Goal: Task Accomplishment & Management: Use online tool/utility

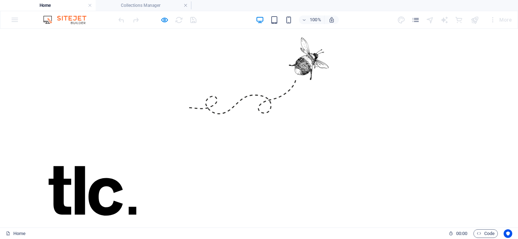
scroll to position [253, 0]
click at [164, 162] on div at bounding box center [225, 242] width 432 height 234
click at [167, 19] on icon "button" at bounding box center [164, 20] width 8 height 8
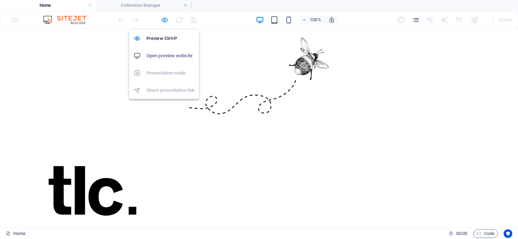
select select "workshop-image"
select select "%"
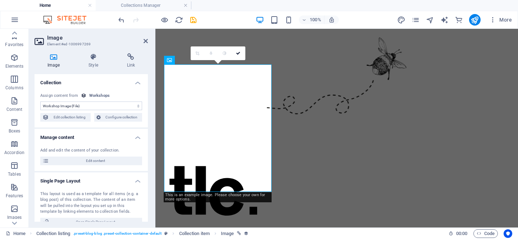
click at [298, 120] on figure at bounding box center [336, 83] width 363 height 108
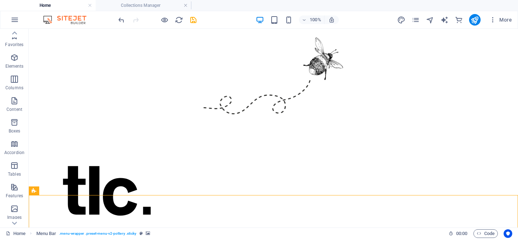
scroll to position [268, 0]
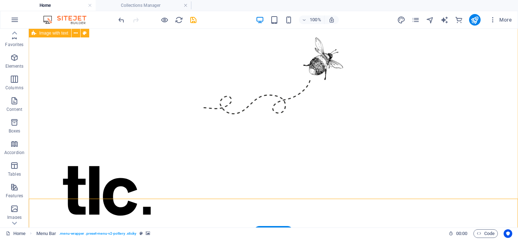
click at [205, 159] on figure at bounding box center [253, 227] width 432 height 234
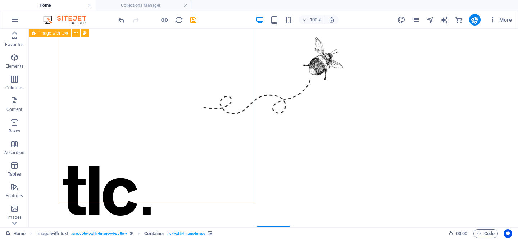
click at [205, 159] on figure at bounding box center [253, 227] width 432 height 234
select select "%"
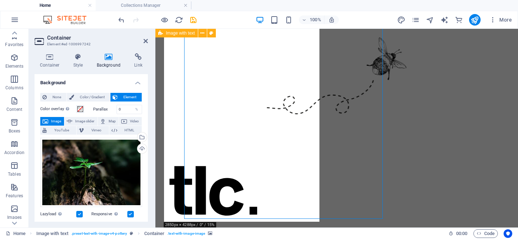
scroll to position [252, 0]
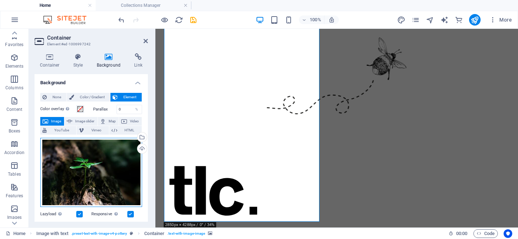
click at [121, 171] on div "Drag files here, click to choose files or select files from Files or our free s…" at bounding box center [91, 172] width 102 height 69
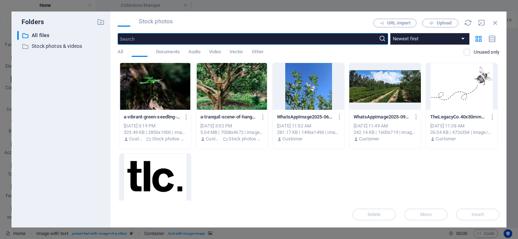
scroll to position [254, 0]
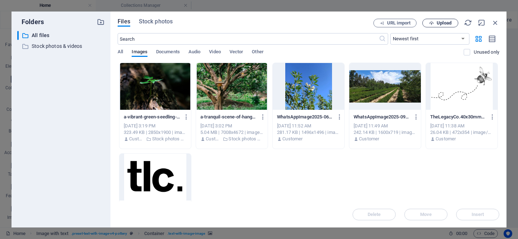
click at [439, 23] on span "Upload" at bounding box center [444, 23] width 15 height 4
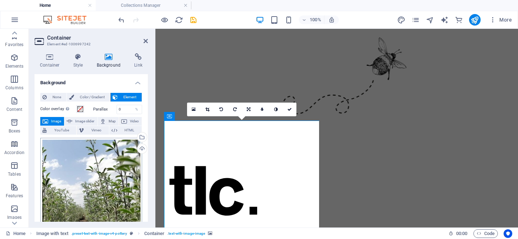
scroll to position [78, 0]
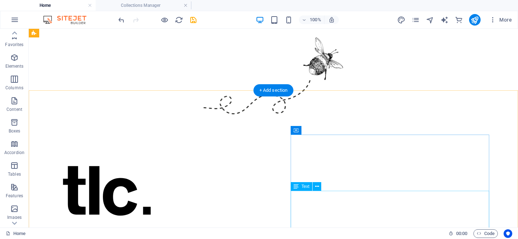
scroll to position [118, 0]
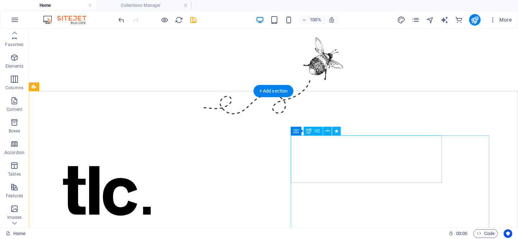
click at [352, 144] on div "Hand crafted since [DATE]" at bounding box center [253, 132] width 432 height 24
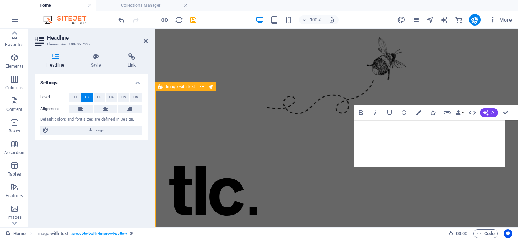
scroll to position [133, 0]
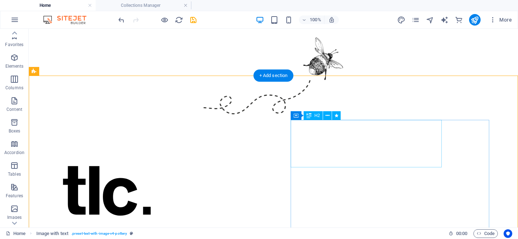
click at [385, 128] on div "Hand crafted since [DATE]" at bounding box center [253, 116] width 432 height 24
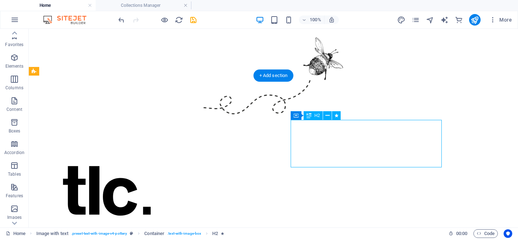
click at [385, 128] on div "Hand crafted since [DATE]" at bounding box center [253, 116] width 432 height 24
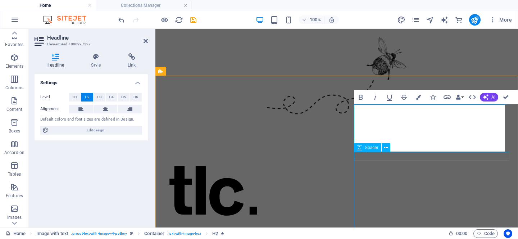
scroll to position [142, 0]
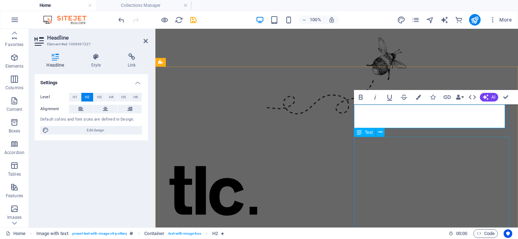
click at [443, 159] on div "At The Legacy Co., we believe that resilient farming systems start with the rig…" at bounding box center [336, 169] width 345 height 83
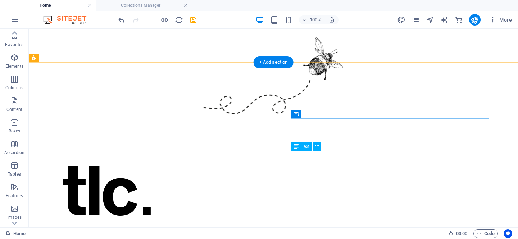
scroll to position [122, 0]
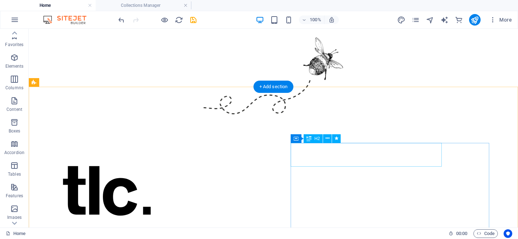
click at [307, 139] on div "Baout us" at bounding box center [253, 127] width 432 height 24
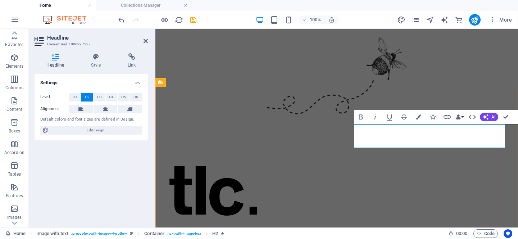
click at [380, 139] on h2 "Baout us" at bounding box center [336, 127] width 345 height 24
click at [454, 139] on h2 "About us" at bounding box center [336, 127] width 345 height 24
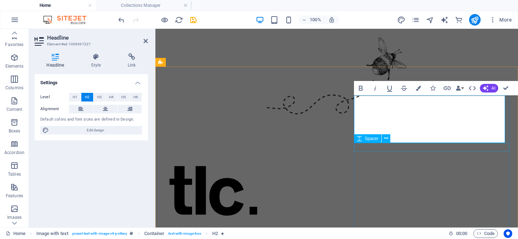
scroll to position [173, 0]
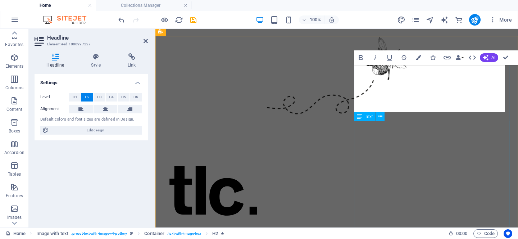
click at [442, 180] on div "At The Legacy Co., we believe that resilient farming systems start with the rig…" at bounding box center [336, 138] width 345 height 83
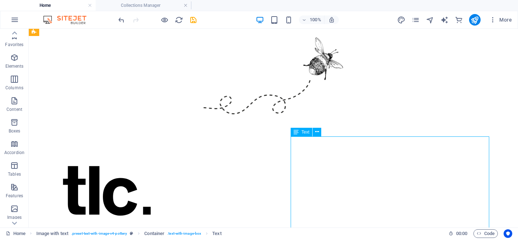
click at [402, 180] on div "At The Legacy Co., we believe that resilient farming systems start with the rig…" at bounding box center [253, 138] width 432 height 83
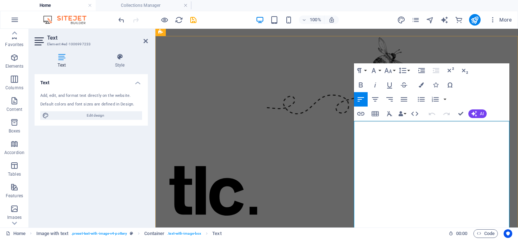
click at [355, 133] on strong "starter kits, quality seed and tailored consultancy services" at bounding box center [275, 129] width 161 height 7
drag, startPoint x: 386, startPoint y: 181, endPoint x: 414, endPoint y: 190, distance: 29.2
click at [414, 152] on p "We provide starter kits, quality seed and tailored consultancy services to farm…" at bounding box center [336, 139] width 345 height 28
click at [362, 87] on icon "button" at bounding box center [361, 84] width 4 height 5
click at [433, 152] on p "We provide starter kits, quality seed and tailored consultancy services to farm…" at bounding box center [336, 139] width 345 height 28
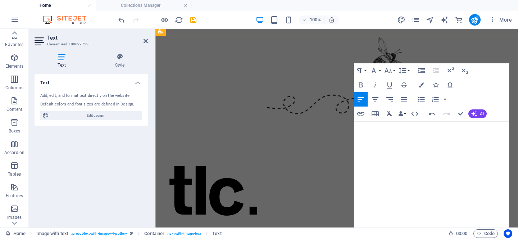
click at [418, 152] on p "We provide starter kits, quality seed and tailored consultancy services to farm…" at bounding box center [336, 139] width 345 height 28
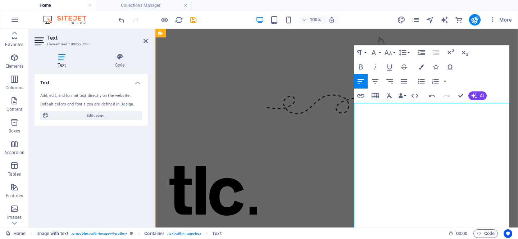
scroll to position [192, 0]
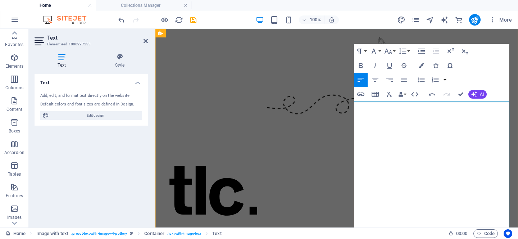
click at [502, 133] on p "We provide starter kits, quality seed and tailored consultancy services to indi…" at bounding box center [336, 119] width 345 height 28
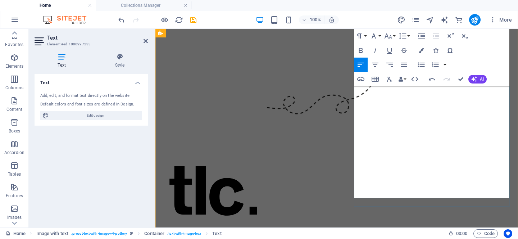
scroll to position [290, 0]
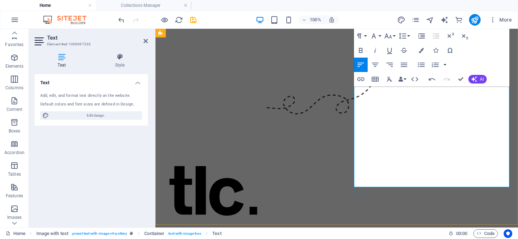
click at [373, 72] on p "Rooted in knowledge and guided by a commitment to regenerative practices, The L…" at bounding box center [336, 62] width 345 height 18
drag, startPoint x: 393, startPoint y: 175, endPoint x: 356, endPoint y: 175, distance: 37.0
click at [356, 72] on p "Rooted in knowledge and guided by a commitment to regenerative practices, The L…" at bounding box center [336, 62] width 345 height 18
click at [458, 209] on div "About The Legacy Co. At The Legacy Co., we believe that resilient farming syste…" at bounding box center [336, 164] width 363 height 493
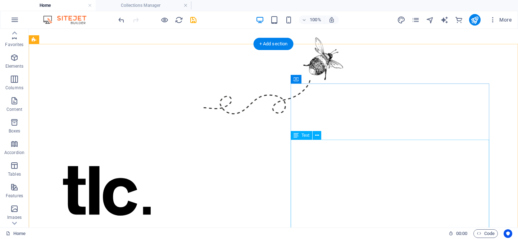
scroll to position [165, 0]
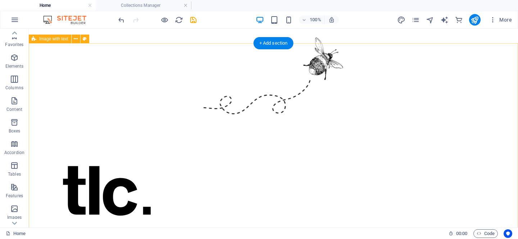
select select "%"
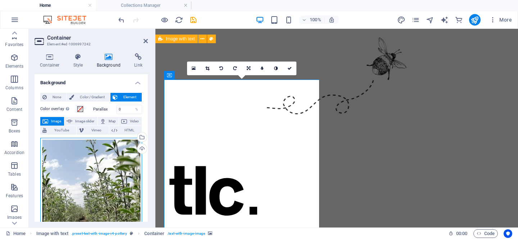
click at [53, 164] on div "Drag files here, click to choose files or select files from Files or our free s…" at bounding box center [91, 227] width 102 height 178
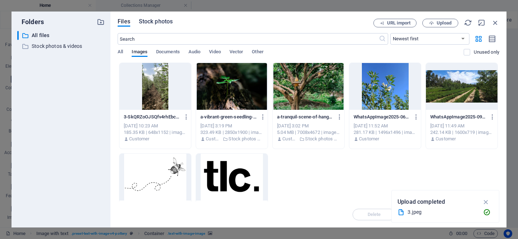
click at [165, 22] on span "Stock photos" at bounding box center [156, 21] width 34 height 9
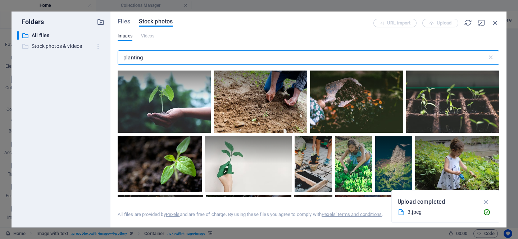
drag, startPoint x: 156, startPoint y: 58, endPoint x: 100, endPoint y: 49, distance: 56.8
click at [100, 49] on div "Folders ​ All files All files ​ Stock photos & videos Stock photos & videos Fil…" at bounding box center [259, 120] width 495 height 216
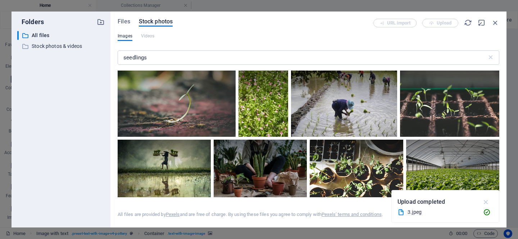
click at [484, 203] on icon "button" at bounding box center [486, 202] width 8 height 8
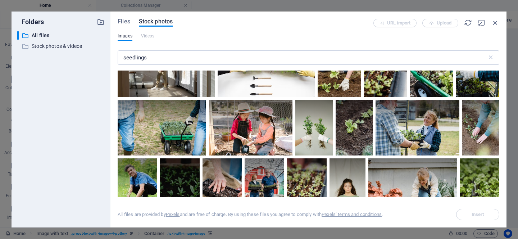
scroll to position [133, 0]
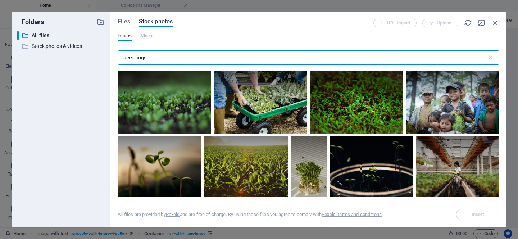
click at [160, 60] on input "seedlings" at bounding box center [302, 57] width 369 height 14
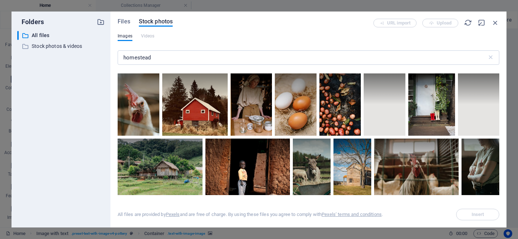
scroll to position [454, 0]
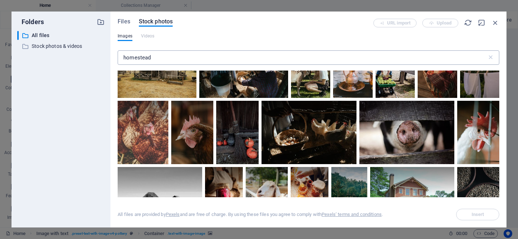
click at [166, 53] on input "homestead" at bounding box center [302, 57] width 369 height 14
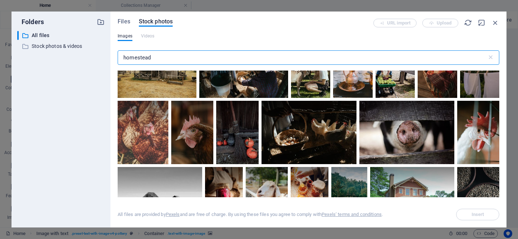
click at [166, 53] on input "homestead" at bounding box center [302, 57] width 369 height 14
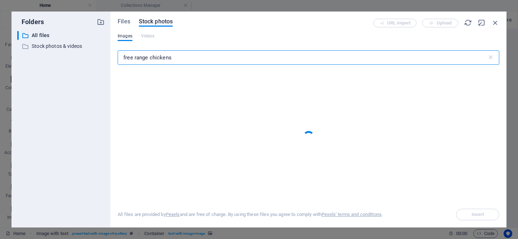
type input "free range chickens"
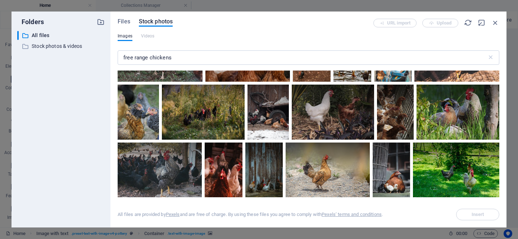
scroll to position [1051, 0]
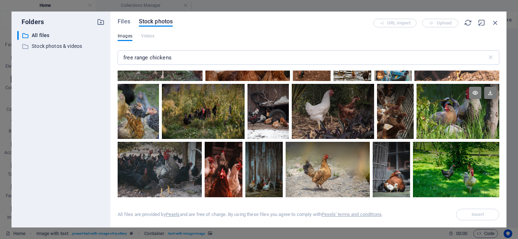
click at [448, 119] on div at bounding box center [457, 111] width 83 height 55
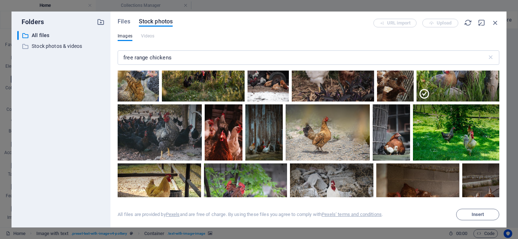
scroll to position [1048, 0]
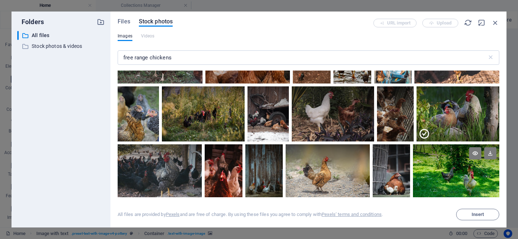
click at [459, 177] on div at bounding box center [456, 172] width 86 height 56
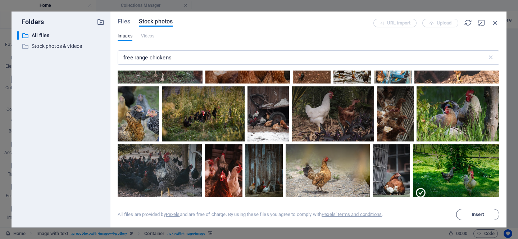
click at [481, 213] on span "Insert" at bounding box center [478, 214] width 13 height 4
click at [475, 216] on span "Insert" at bounding box center [478, 214] width 13 height 4
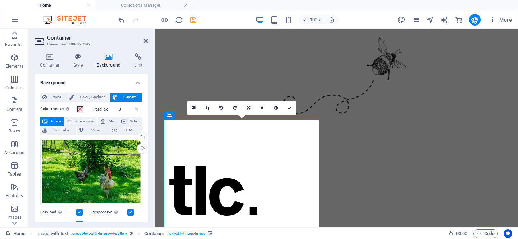
scroll to position [123, 0]
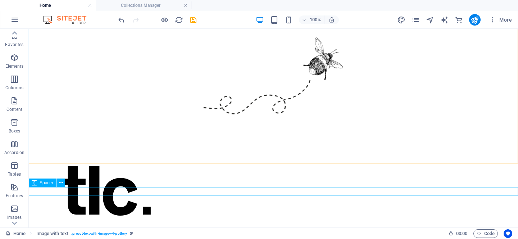
scroll to position [341, 0]
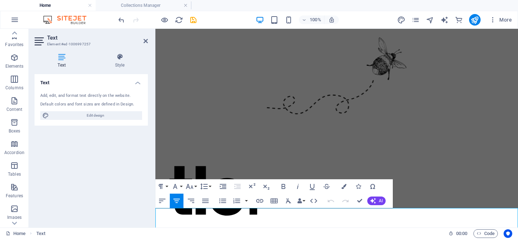
click at [127, 191] on div "Text Add, edit, and format text directly on the website. Default colors and fon…" at bounding box center [91, 147] width 113 height 147
click at [473, 155] on div "About The Legacy Co. At The Legacy Co., we believe that resilient farming syste…" at bounding box center [336, 115] width 363 height 493
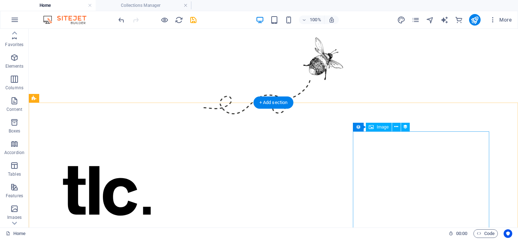
scroll to position [502, 0]
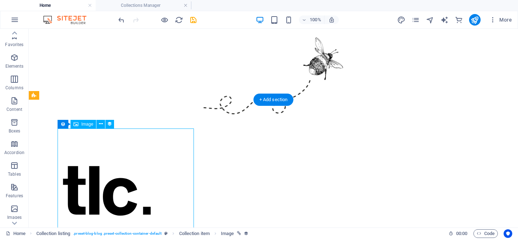
scroll to position [569, 0]
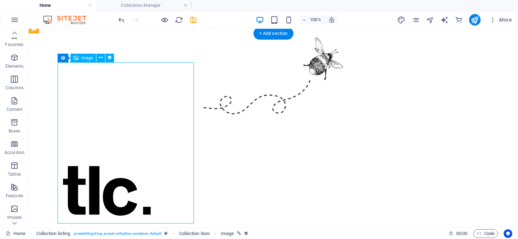
select select "workshop-image"
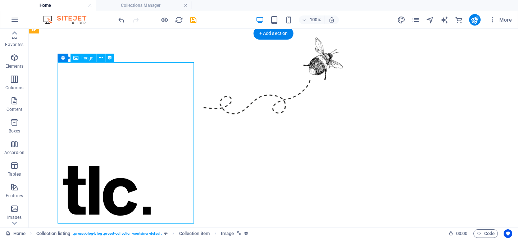
select select "%"
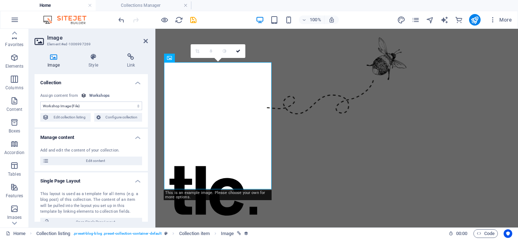
click at [76, 107] on select "No assignment, content remains static Created at (Date) Updated at (Date) Works…" at bounding box center [91, 105] width 102 height 9
click at [86, 159] on span "Edit content" at bounding box center [95, 160] width 89 height 9
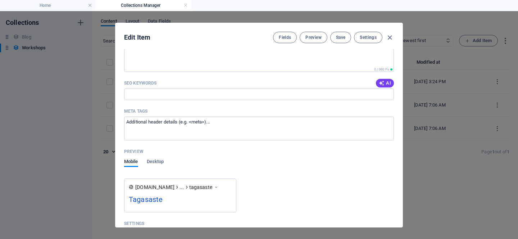
scroll to position [564, 0]
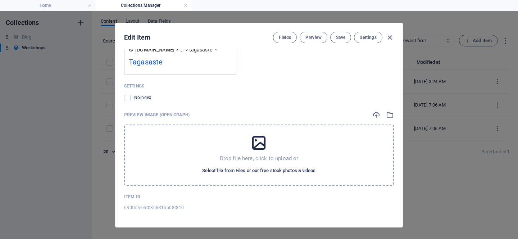
click at [233, 172] on span "Select file from Files or our free stock photos & videos" at bounding box center [258, 170] width 113 height 9
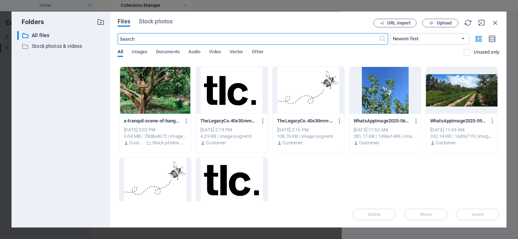
scroll to position [86, 0]
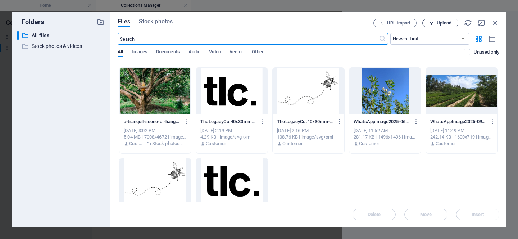
click at [438, 22] on span "Upload" at bounding box center [444, 23] width 15 height 4
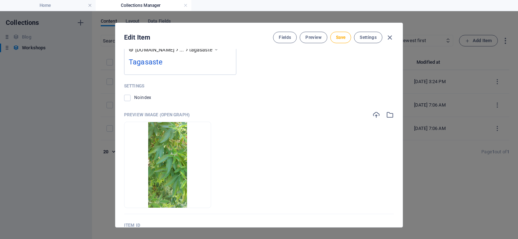
scroll to position [592, 0]
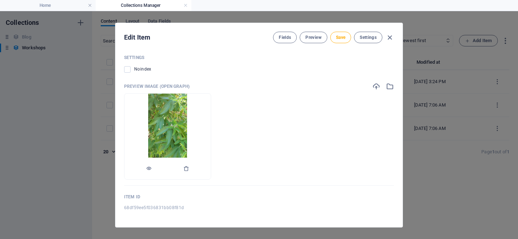
click at [187, 151] on img at bounding box center [167, 137] width 38 height 86
click at [285, 181] on div "Preview Image (Open Graph) Drop files here to upload them instantly" at bounding box center [259, 133] width 270 height 103
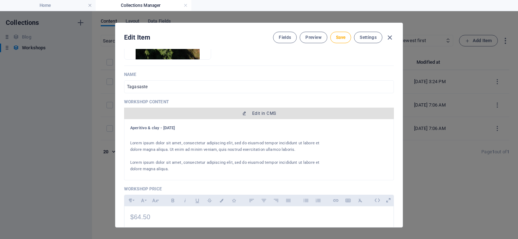
scroll to position [113, 0]
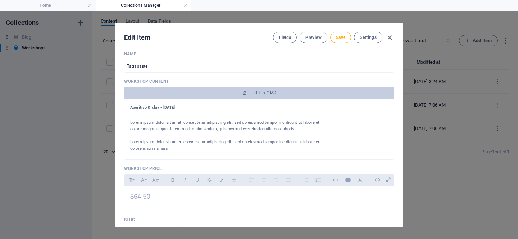
click at [238, 136] on p at bounding box center [225, 135] width 191 height 6
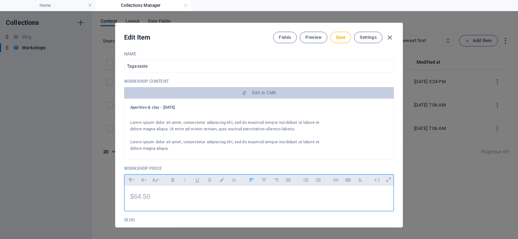
click at [179, 194] on p "$64.50" at bounding box center [259, 196] width 258 height 10
click at [283, 206] on div "R99.00" at bounding box center [258, 197] width 269 height 22
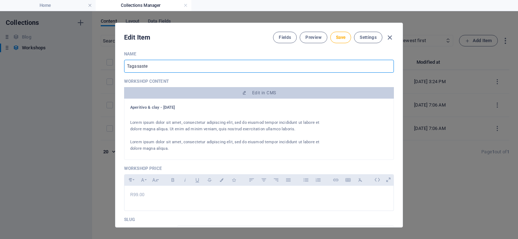
click at [165, 66] on input "Tagasaste" at bounding box center [259, 66] width 270 height 13
type input "Tagasaste U"
type input "tagasaste-u"
type input "Tagasaste Ur"
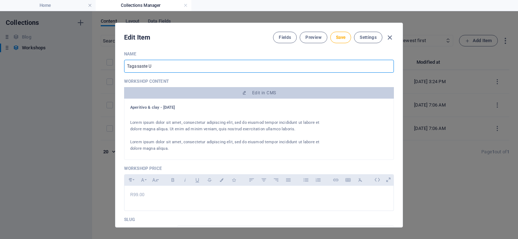
type input "tagasaste-ur"
type input "Tagasaste Urb"
type input "tagasaste-urb"
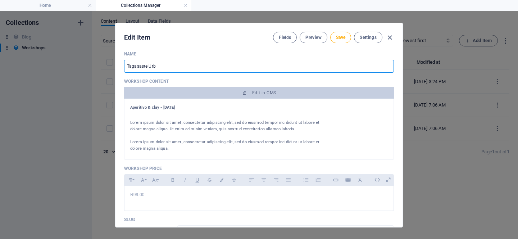
type input "Tagasaste Urba"
type input "tagasaste-urba"
type input "Tagasaste Urban"
type input "tagasaste-urban"
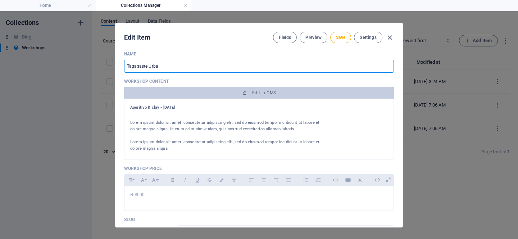
type input "tagasaste-urban"
type input "Tagasaste Urban F"
type input "tagasaste-urban-f"
type input "Tagasaste Urban Fa"
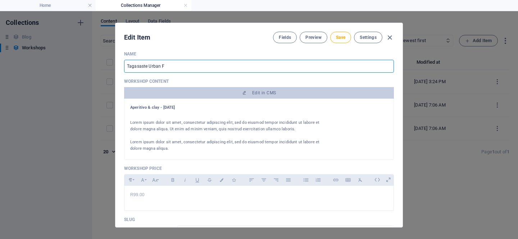
type input "tagasaste-urban-fa"
type input "Tagasaste Urban Far"
type input "tagasaste-urban-far"
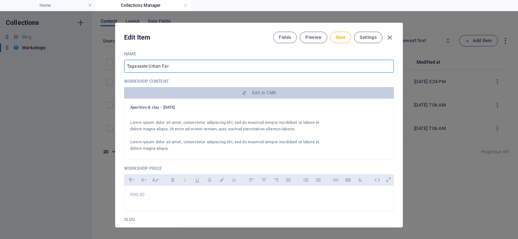
type input "Tagasaste Urban Farm"
type input "tagasaste-urban-farm"
type input "Tagasaste Urban Farm K"
type input "tagasaste-urban-farm-k"
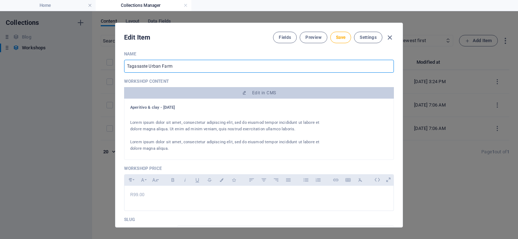
type input "tagasaste-urban-farm-k"
type input "Tagasaste Urban Farm Ki"
type input "tagasaste-urban-farm-ki"
type input "Tagasaste Urban Farm Kit"
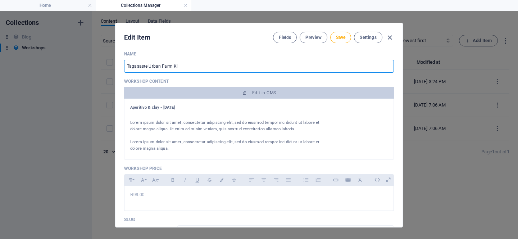
type input "tagasaste-urban-farm-kit"
type input "Tagasaste Urban Farme Kit"
type input "tagasaste-urban-farme-kit"
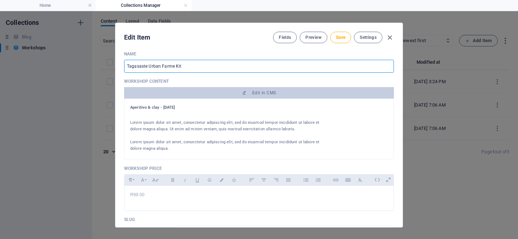
type input "Tagasaste Urban Farmer Kit"
type input "tagasaste-urban-farmer-kit"
type input "Tagasaste Urban Farmer Kit"
click at [177, 149] on p "Lorem ipsum dolor sit amet, consectetur adipiscing elit, sed do eiusmod tempor …" at bounding box center [225, 145] width 191 height 13
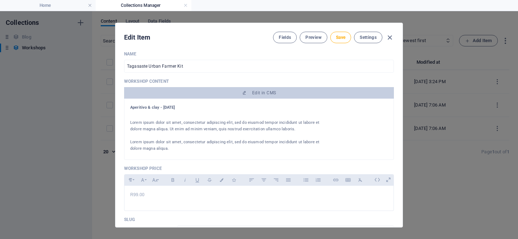
drag, startPoint x: 172, startPoint y: 151, endPoint x: 129, endPoint y: 108, distance: 60.8
click at [129, 108] on div "Aperitivo & clay - [DATE] Lorem ipsum dolor sit amet, consectetur adipiscing el…" at bounding box center [259, 129] width 270 height 61
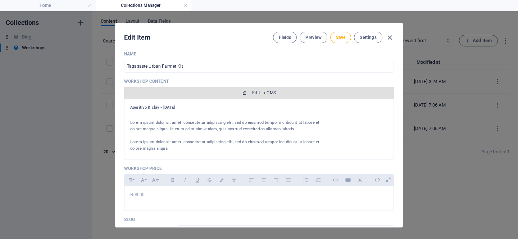
click at [262, 95] on span "Edit in CMS" at bounding box center [264, 93] width 24 height 6
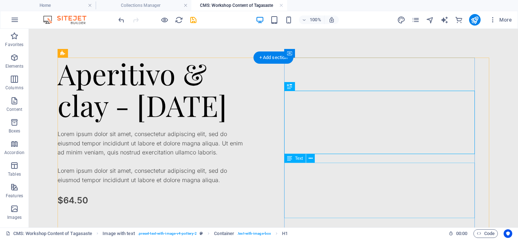
scroll to position [0, 0]
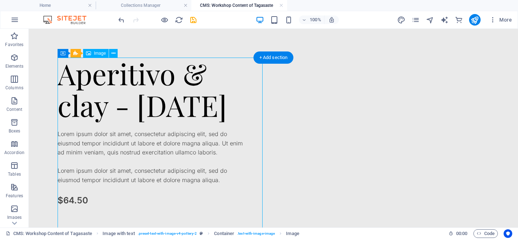
select select "vw"
select select "px"
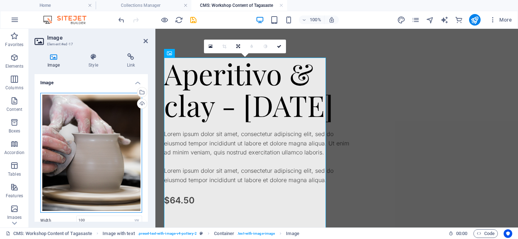
click at [62, 126] on div "Drag files here, click to choose files or select files from Files or our free s…" at bounding box center [91, 153] width 102 height 120
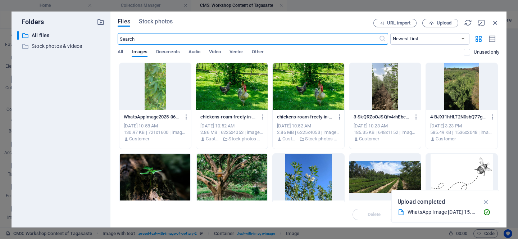
click at [170, 87] on div at bounding box center [155, 86] width 72 height 47
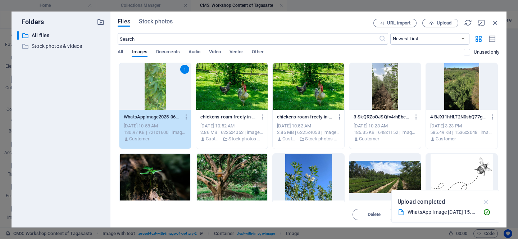
click at [487, 202] on icon "button" at bounding box center [486, 202] width 8 height 8
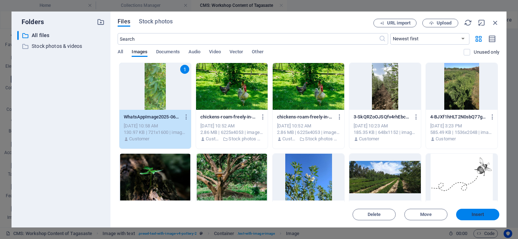
click at [482, 217] on span "Insert" at bounding box center [478, 214] width 13 height 4
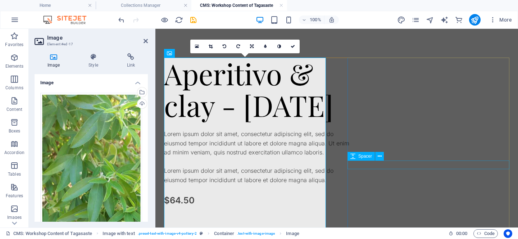
click at [355, 129] on div at bounding box center [259, 125] width 191 height 9
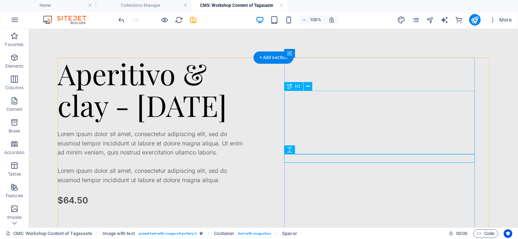
click at [248, 120] on div "Aperitivo & clay - [DATE]" at bounding box center [153, 89] width 191 height 63
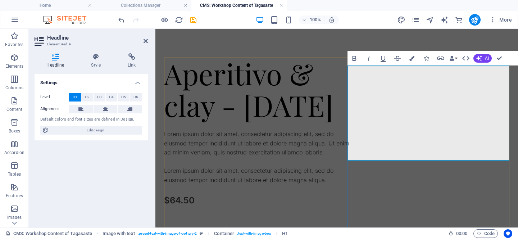
click at [355, 120] on h1 "Aperitivo & clay - [DATE]" at bounding box center [259, 89] width 191 height 63
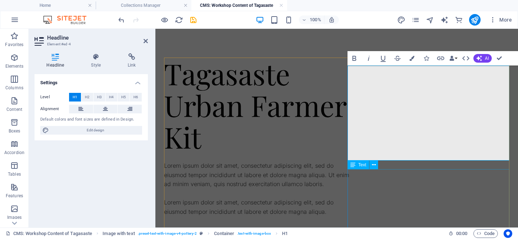
click at [355, 196] on div "Lorem ipsum dolor sit amet, consectetur adipiscing elit, sed do eiusmod tempor …" at bounding box center [259, 188] width 191 height 55
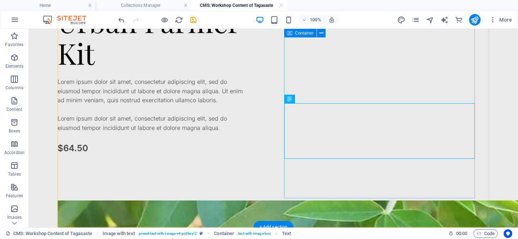
scroll to position [89, 0]
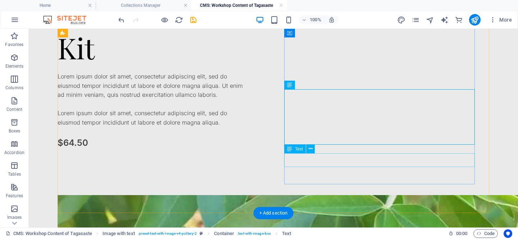
click at [248, 150] on div "$64.50" at bounding box center [153, 143] width 191 height 14
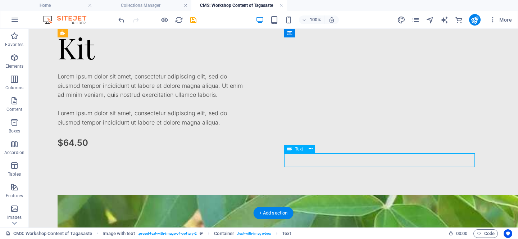
click at [248, 150] on div "$64.50" at bounding box center [153, 143] width 191 height 14
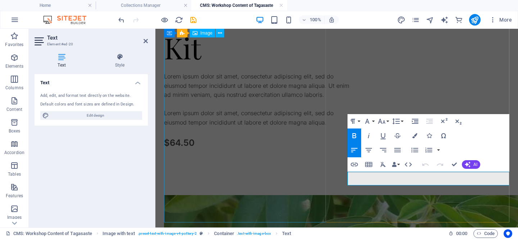
scroll to position [80, 0]
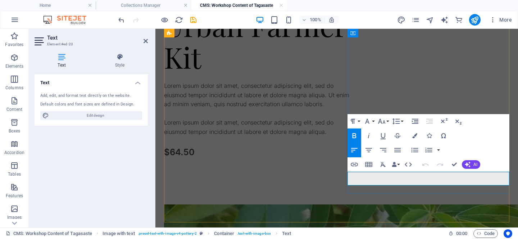
click at [355, 159] on p "$64.50" at bounding box center [259, 152] width 191 height 14
drag, startPoint x: 383, startPoint y: 179, endPoint x: 339, endPoint y: 179, distance: 43.9
click at [339, 179] on div "Tagasaste Urban Farmer Kit Lorem ipsum dolor sit amet, consectetur adipiscing e…" at bounding box center [336, 213] width 345 height 471
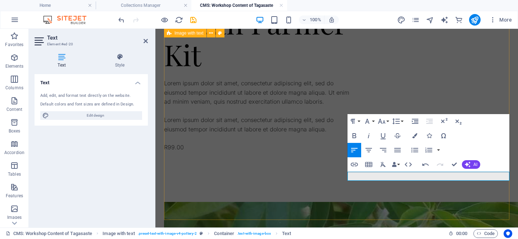
click at [366, 204] on div "Tagasaste Urban Farmer Kit Lorem ipsum dolor sit amet, consectetur adipiscing e…" at bounding box center [336, 210] width 345 height 471
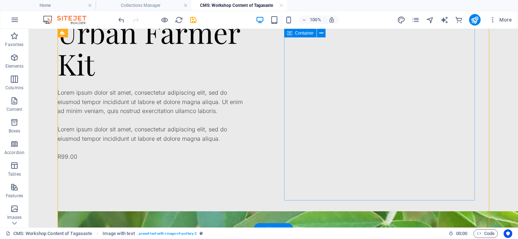
click at [248, 182] on div "Tagasaste Urban Farmer Kit Lorem ipsum dolor sit amet, consectetur adipiscing e…" at bounding box center [153, 93] width 191 height 216
select select "px"
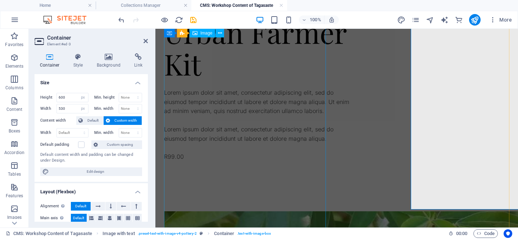
scroll to position [64, 0]
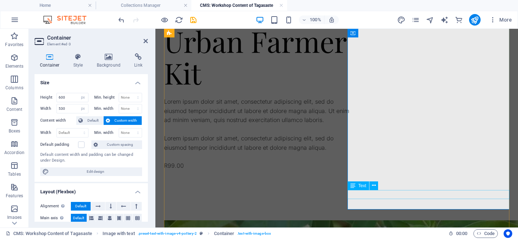
click at [355, 170] on div "R99.00" at bounding box center [259, 165] width 191 height 9
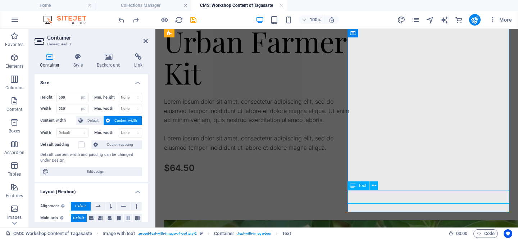
scroll to position [62, 0]
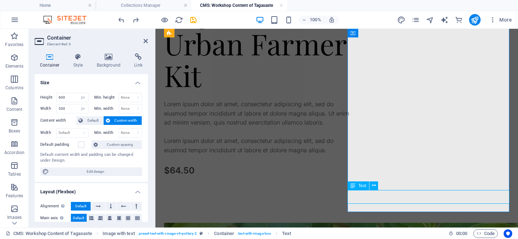
click at [355, 177] on div "$64.50" at bounding box center [259, 171] width 191 height 14
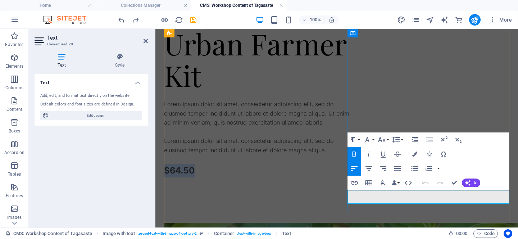
drag, startPoint x: 380, startPoint y: 196, endPoint x: 349, endPoint y: 194, distance: 30.6
click at [349, 177] on p "$64.50" at bounding box center [259, 171] width 191 height 14
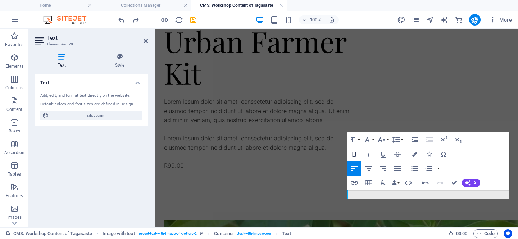
click at [357, 154] on icon "button" at bounding box center [354, 154] width 9 height 9
drag, startPoint x: 369, startPoint y: 195, endPoint x: 341, endPoint y: 195, distance: 28.4
click at [341, 195] on div "Tagasaste Urban Farmer Kit Lorem ipsum dolor sit amet, consectetur adipiscing e…" at bounding box center [336, 229] width 345 height 471
click at [355, 151] on icon "button" at bounding box center [354, 153] width 4 height 5
click at [388, 140] on button "Font Size" at bounding box center [383, 139] width 14 height 14
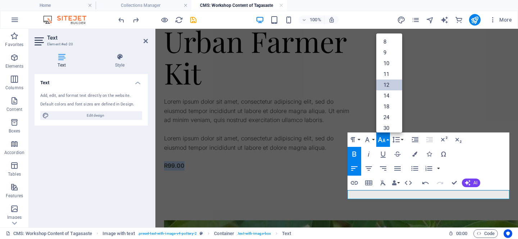
click at [387, 79] on link "12" at bounding box center [389, 84] width 26 height 11
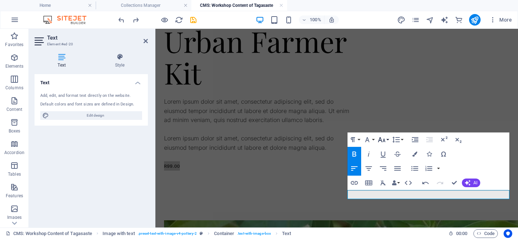
click at [387, 138] on button "Font Size" at bounding box center [383, 139] width 14 height 14
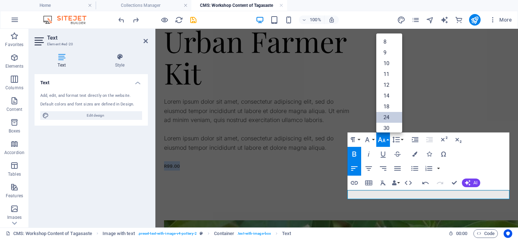
click at [388, 118] on link "24" at bounding box center [389, 117] width 26 height 11
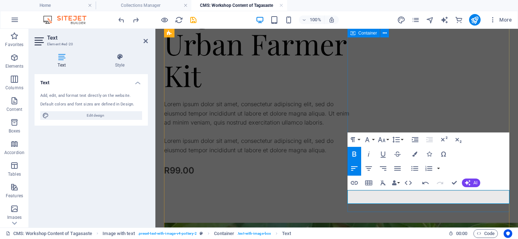
click at [355, 205] on div "Tagasaste Urban Farmer Kit Lorem ipsum dolor sit amet, consectetur adipiscing e…" at bounding box center [259, 104] width 191 height 216
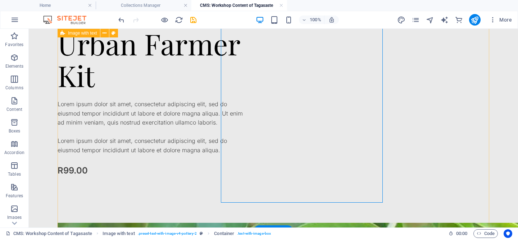
scroll to position [71, 0]
